Goal: Information Seeking & Learning: Learn about a topic

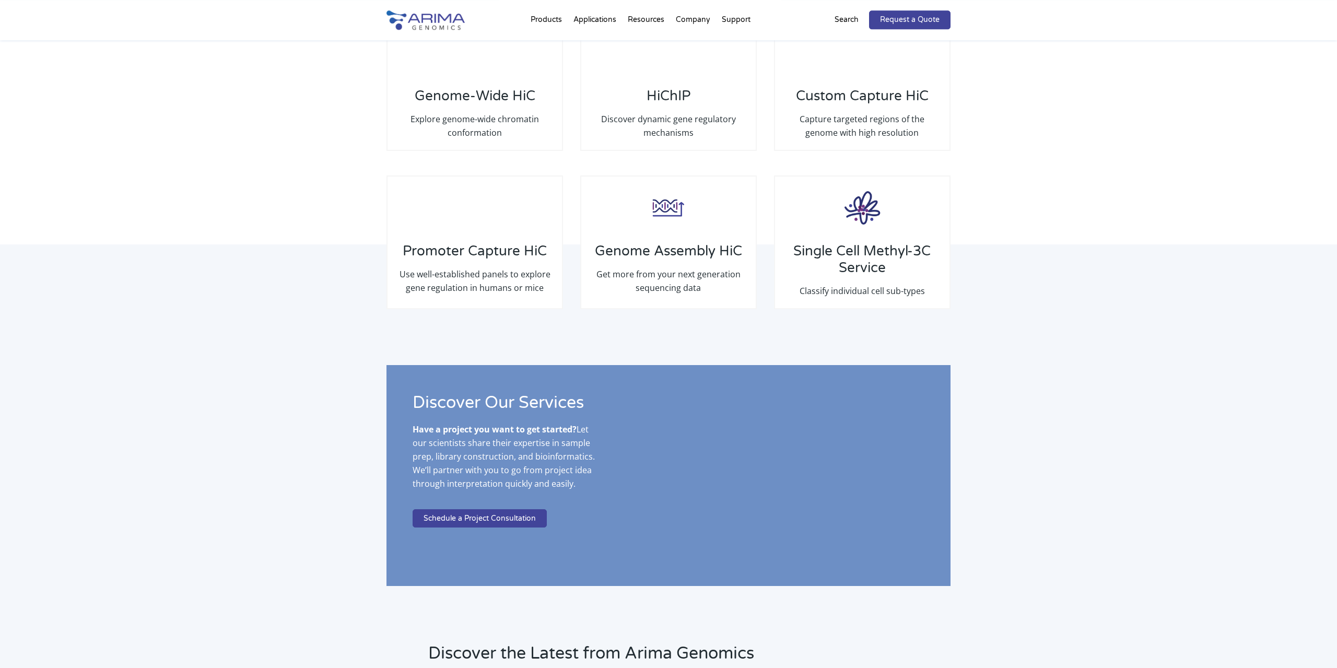
scroll to position [1630, 0]
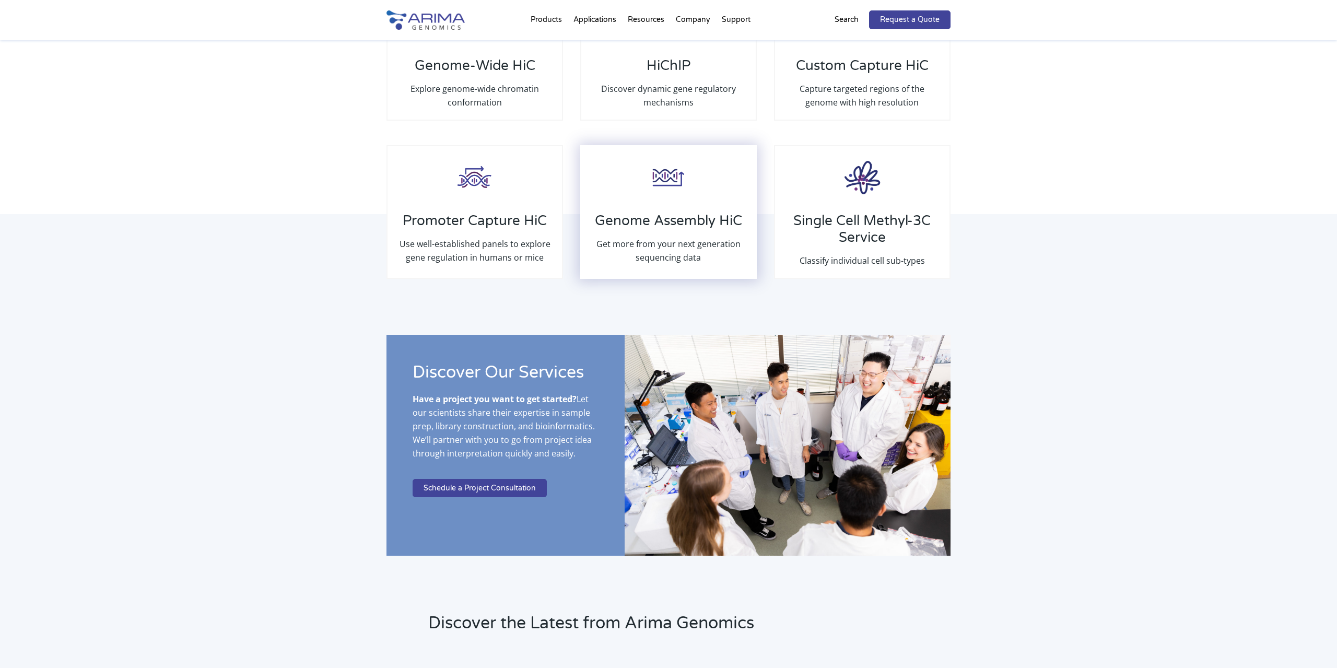
click at [685, 236] on h3 "Genome Assembly HiC" at bounding box center [669, 225] width 154 height 25
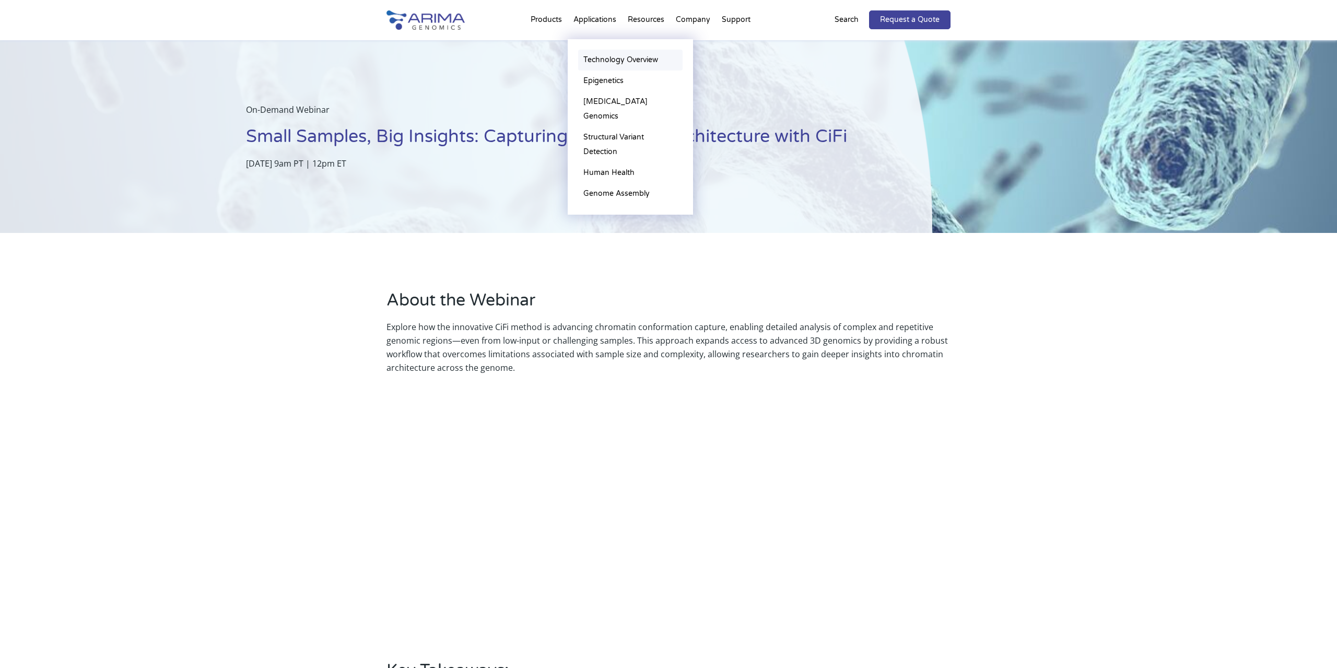
click at [622, 56] on link "Technology Overview" at bounding box center [630, 60] width 104 height 21
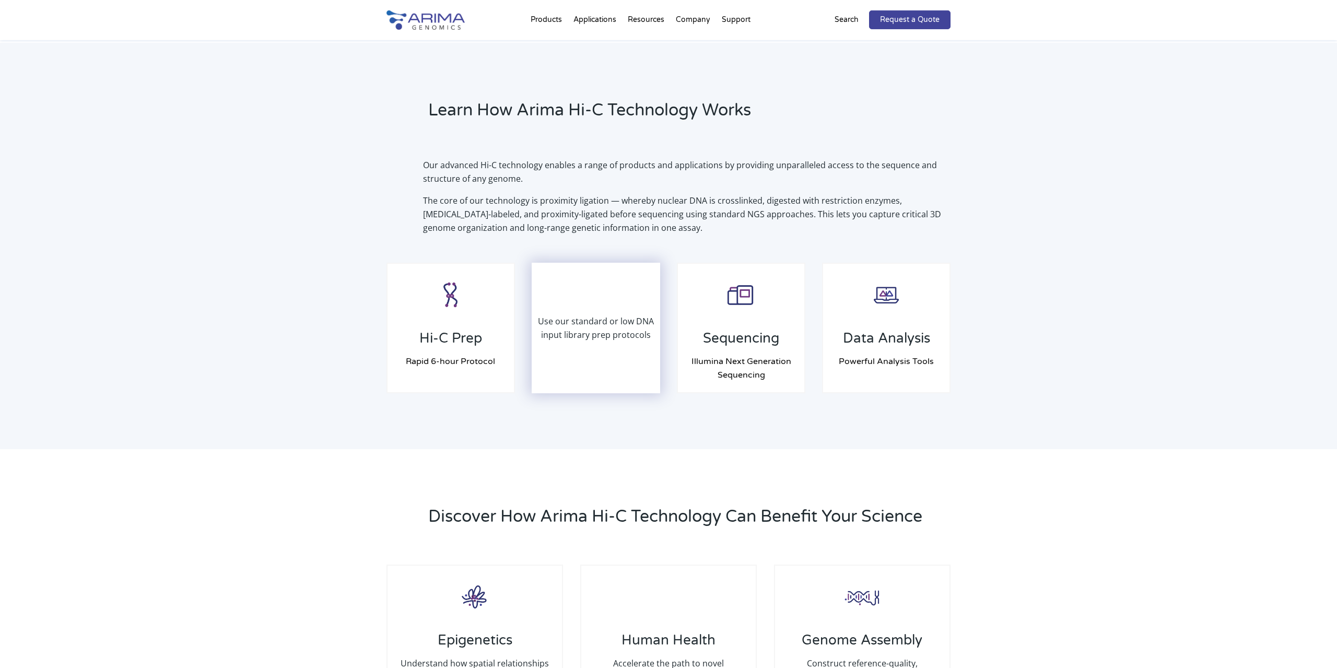
scroll to position [652, 0]
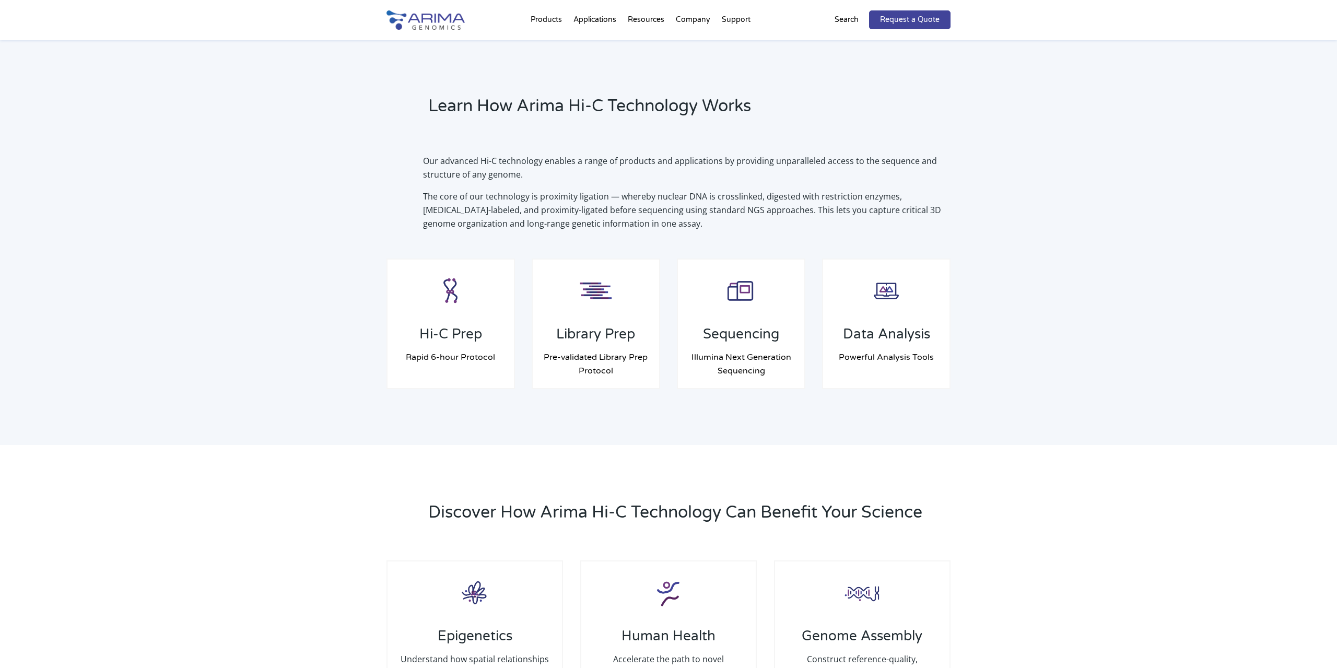
click at [60, 70] on div "Learn How Arima Hi-C Technology Works Our advanced Hi-C technology enables a ra…" at bounding box center [668, 242] width 1337 height 406
